Goal: Information Seeking & Learning: Learn about a topic

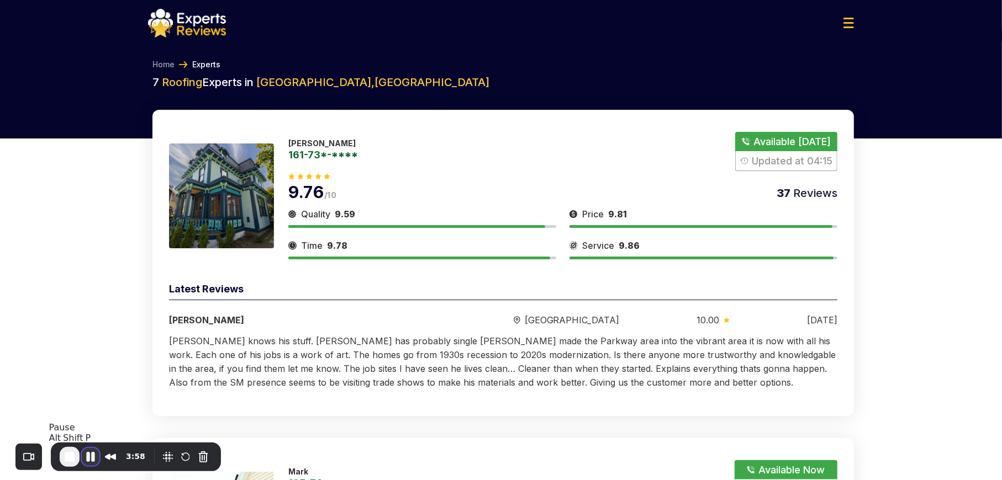
click at [91, 461] on button "Pause Recording" at bounding box center [91, 457] width 18 height 18
click at [93, 461] on span "Play Recording" at bounding box center [90, 458] width 13 height 13
